Goal: Information Seeking & Learning: Learn about a topic

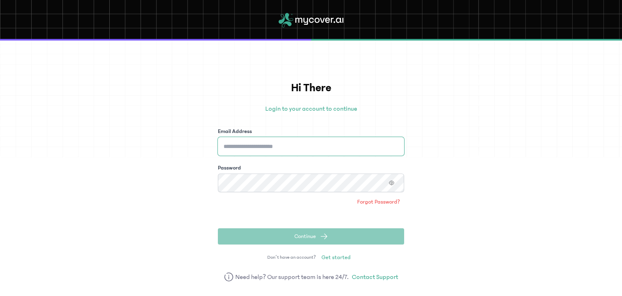
click at [261, 150] on input "Email Address" at bounding box center [311, 146] width 186 height 19
type input "**********"
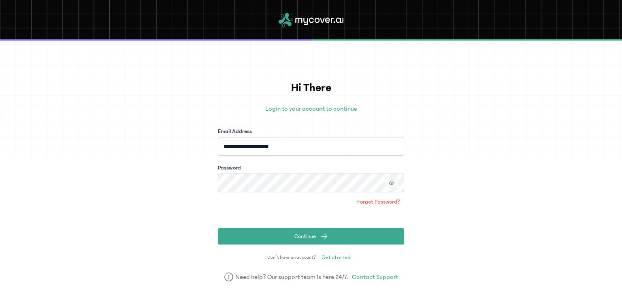
click at [392, 182] on icon "button" at bounding box center [392, 183] width 6 height 6
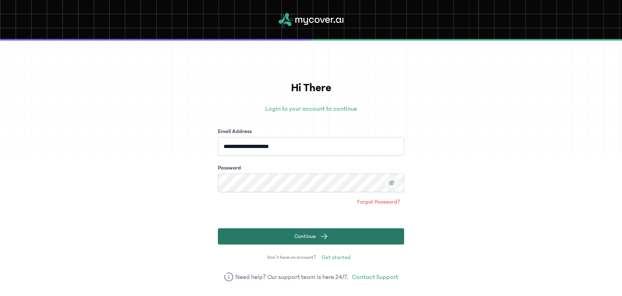
click at [335, 232] on button "Continue" at bounding box center [311, 236] width 186 height 16
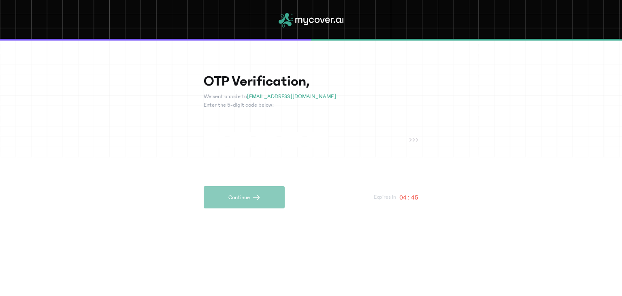
type input "*"
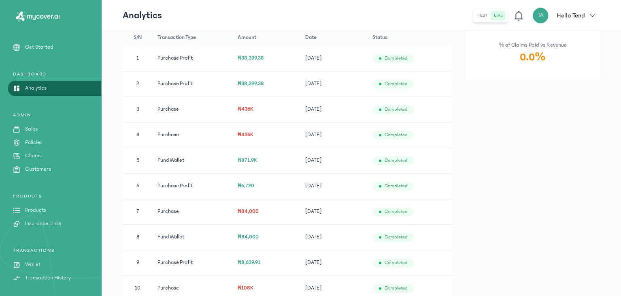
scroll to position [484, 0]
click at [39, 211] on p "Products" at bounding box center [35, 210] width 21 height 9
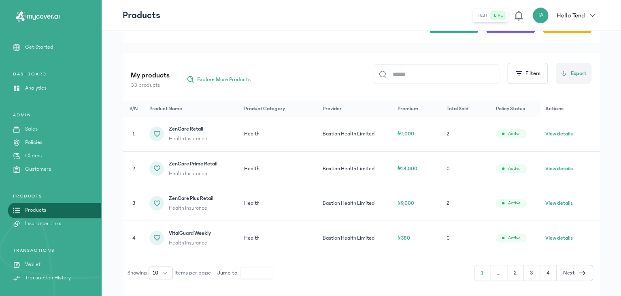
scroll to position [97, 0]
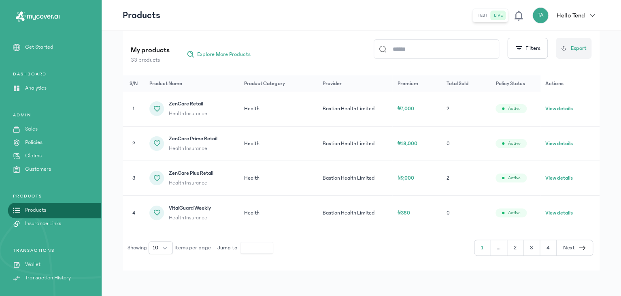
click at [469, 45] on input at bounding box center [440, 49] width 108 height 19
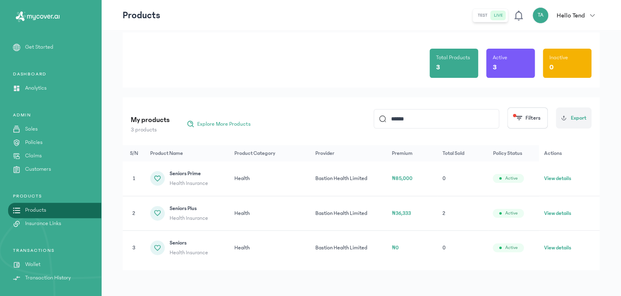
scroll to position [27, 0]
type input "******"
click at [544, 210] on td "View details" at bounding box center [569, 213] width 61 height 35
click at [552, 212] on button "View details" at bounding box center [557, 213] width 27 height 8
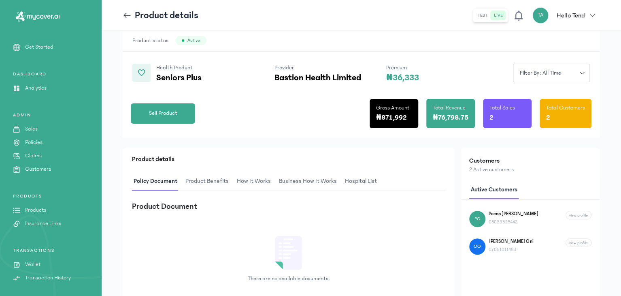
scroll to position [44, 0]
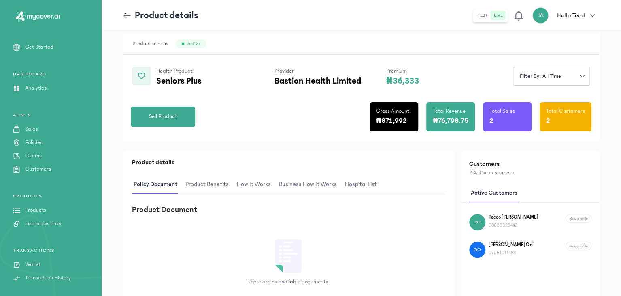
click at [214, 184] on span "Product Benefits" at bounding box center [207, 184] width 47 height 19
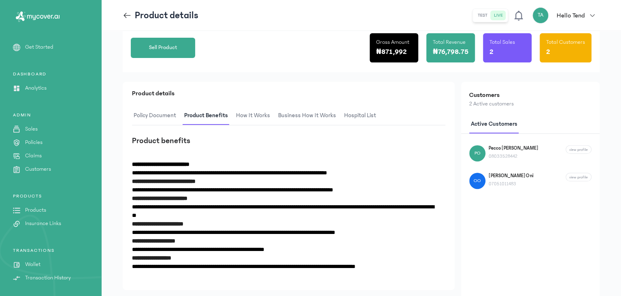
scroll to position [36, 0]
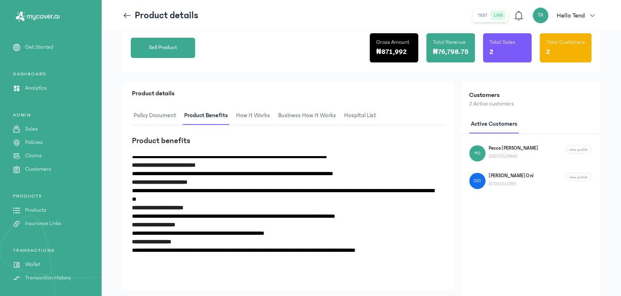
click at [371, 113] on span "hospital List" at bounding box center [360, 115] width 35 height 19
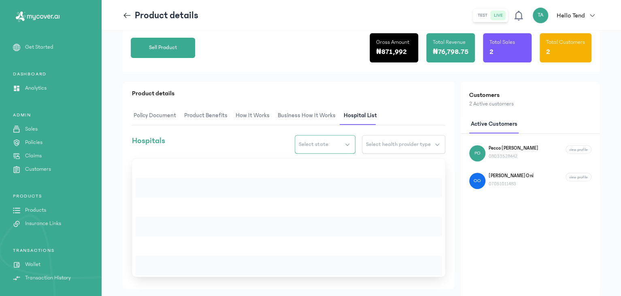
click at [349, 141] on button "Select state" at bounding box center [325, 144] width 61 height 19
type input "****"
